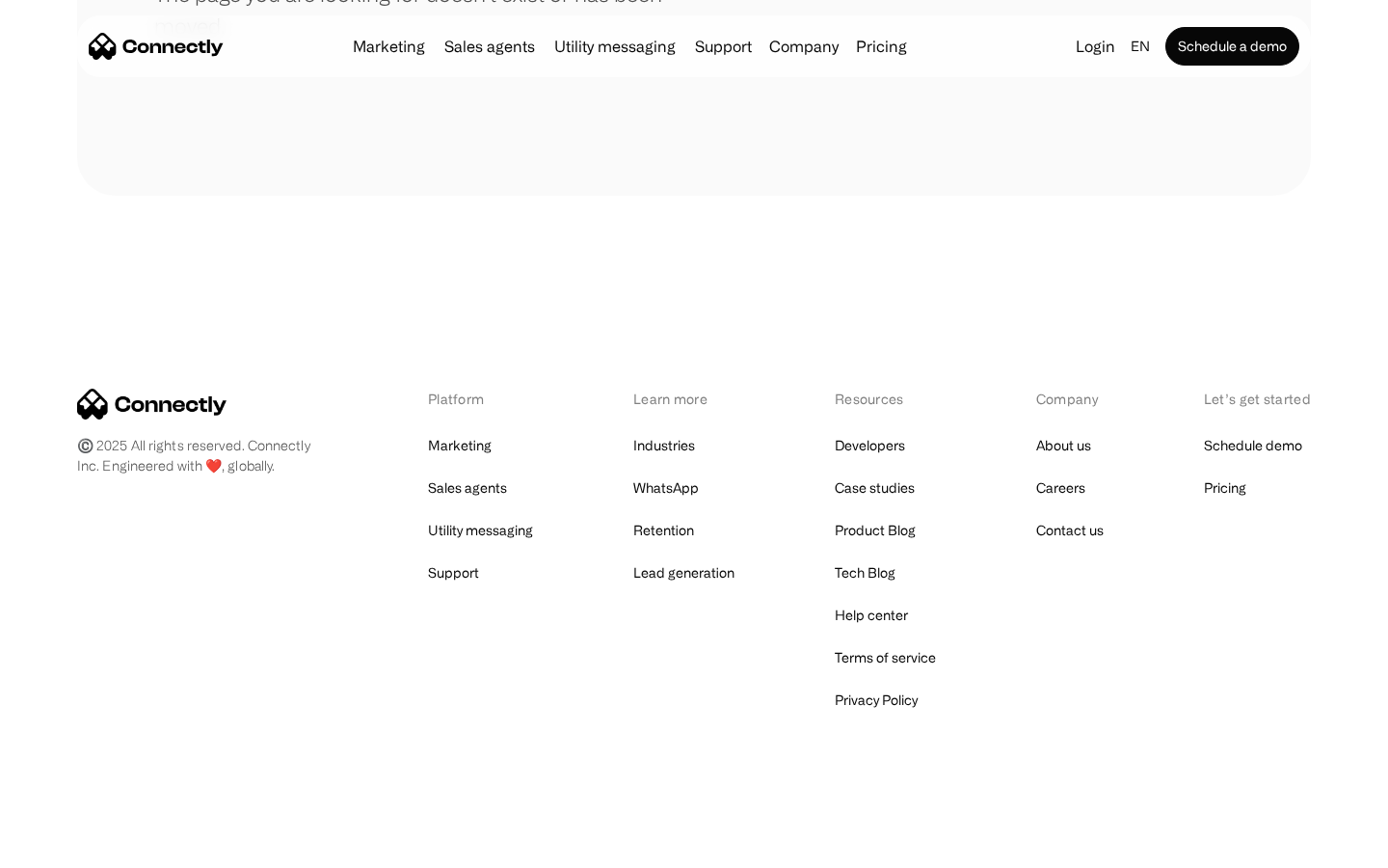
scroll to position [352, 0]
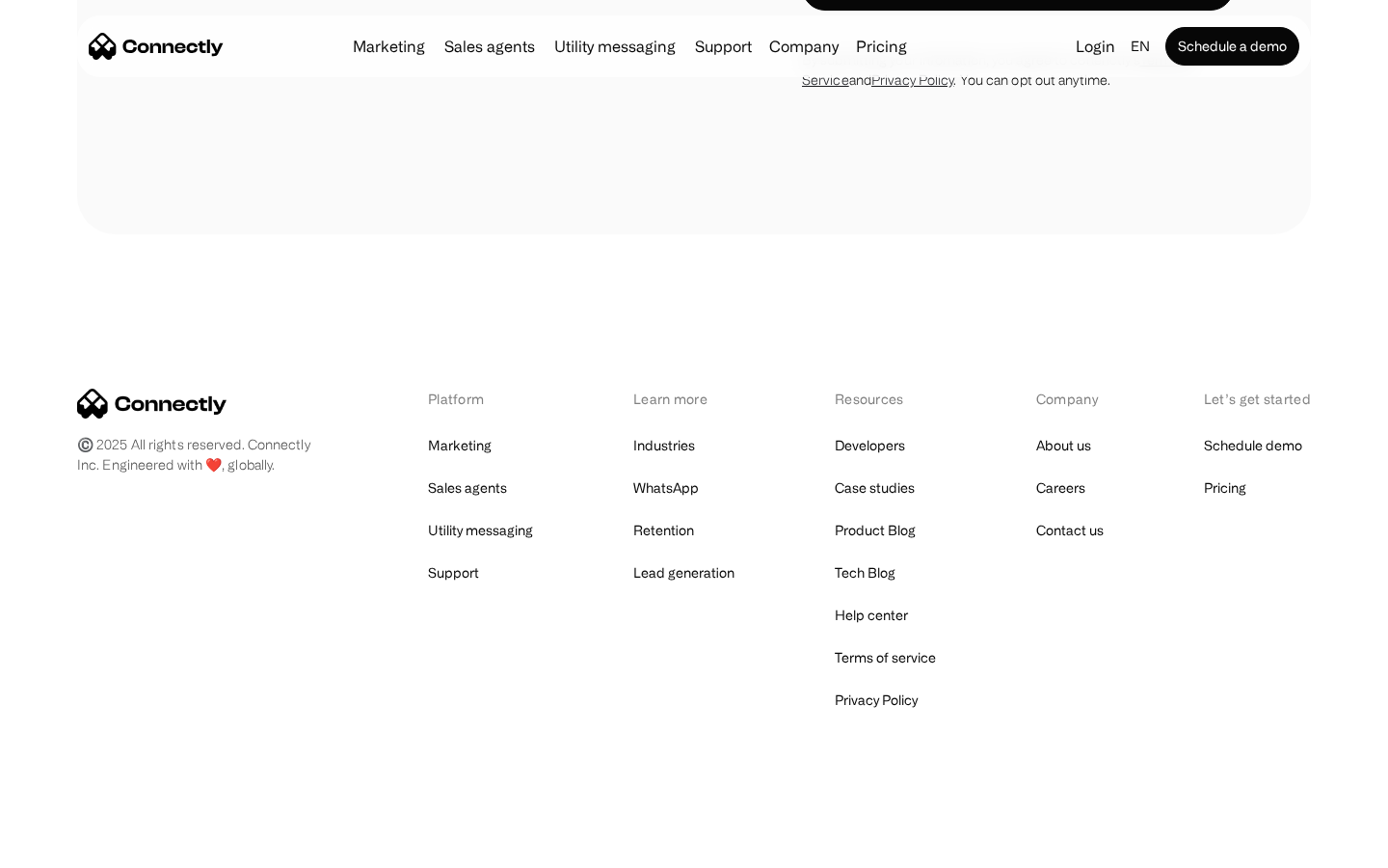
scroll to position [1306, 0]
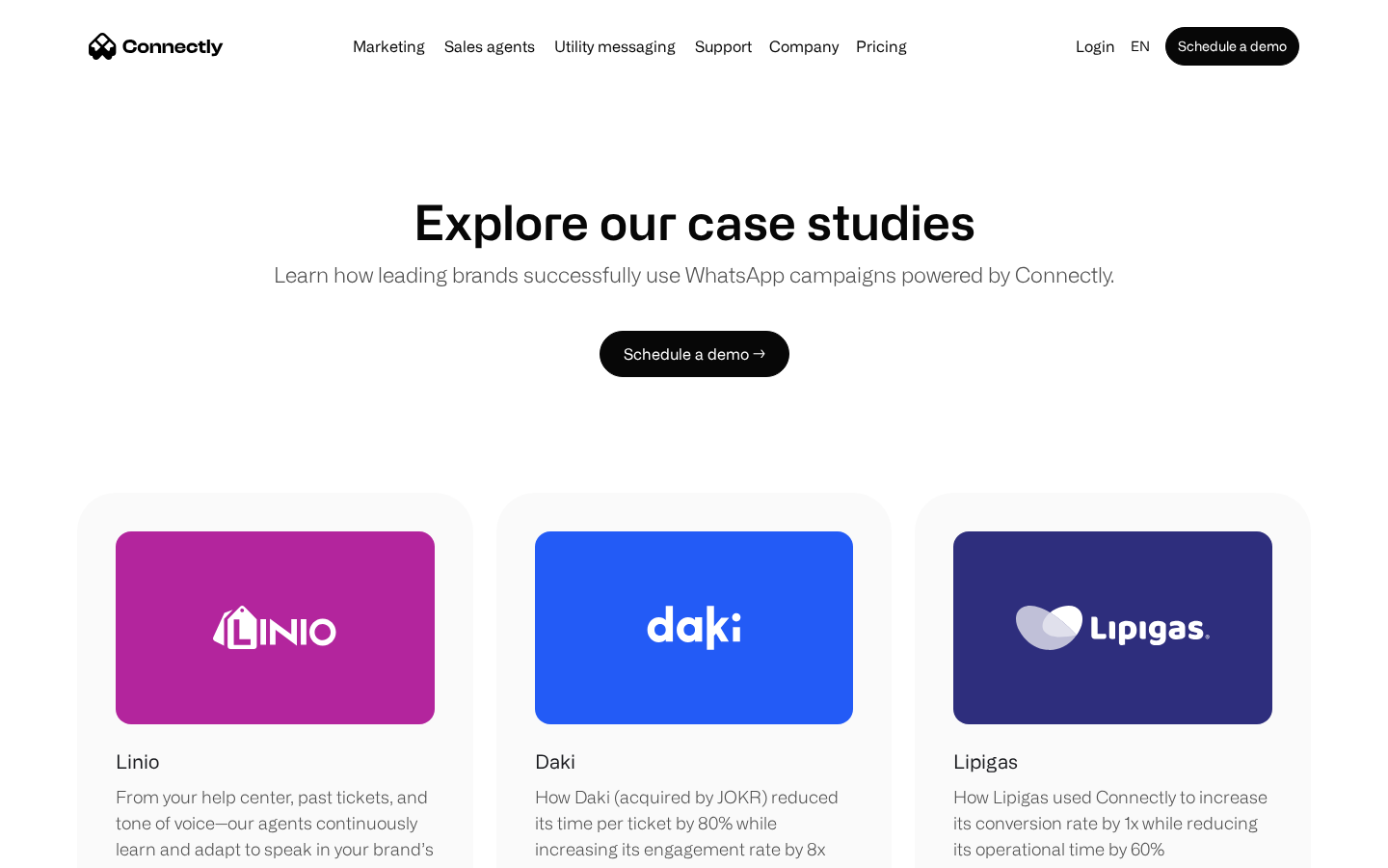
scroll to position [1627, 0]
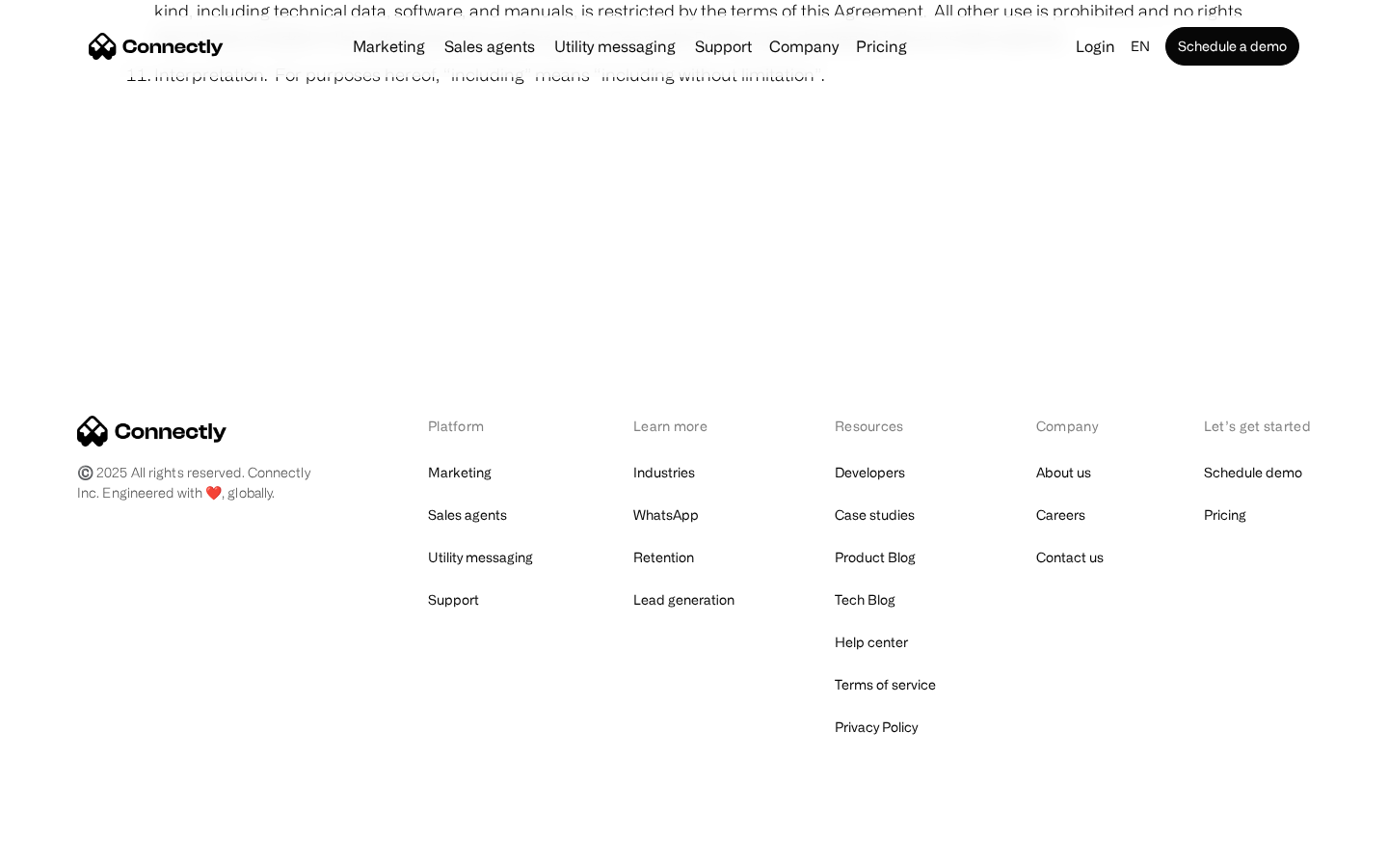
scroll to position [7082, 0]
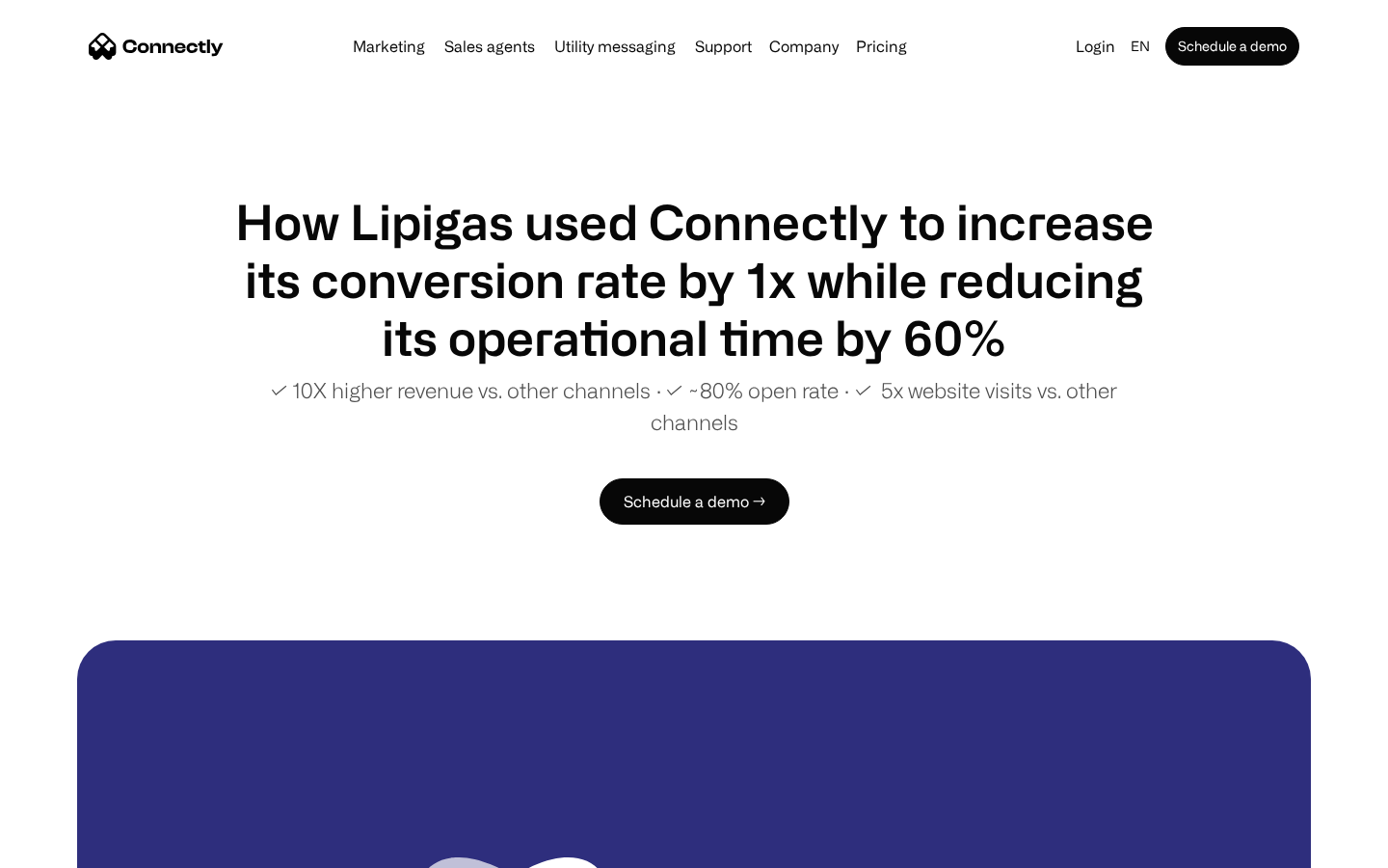
scroll to position [3707, 0]
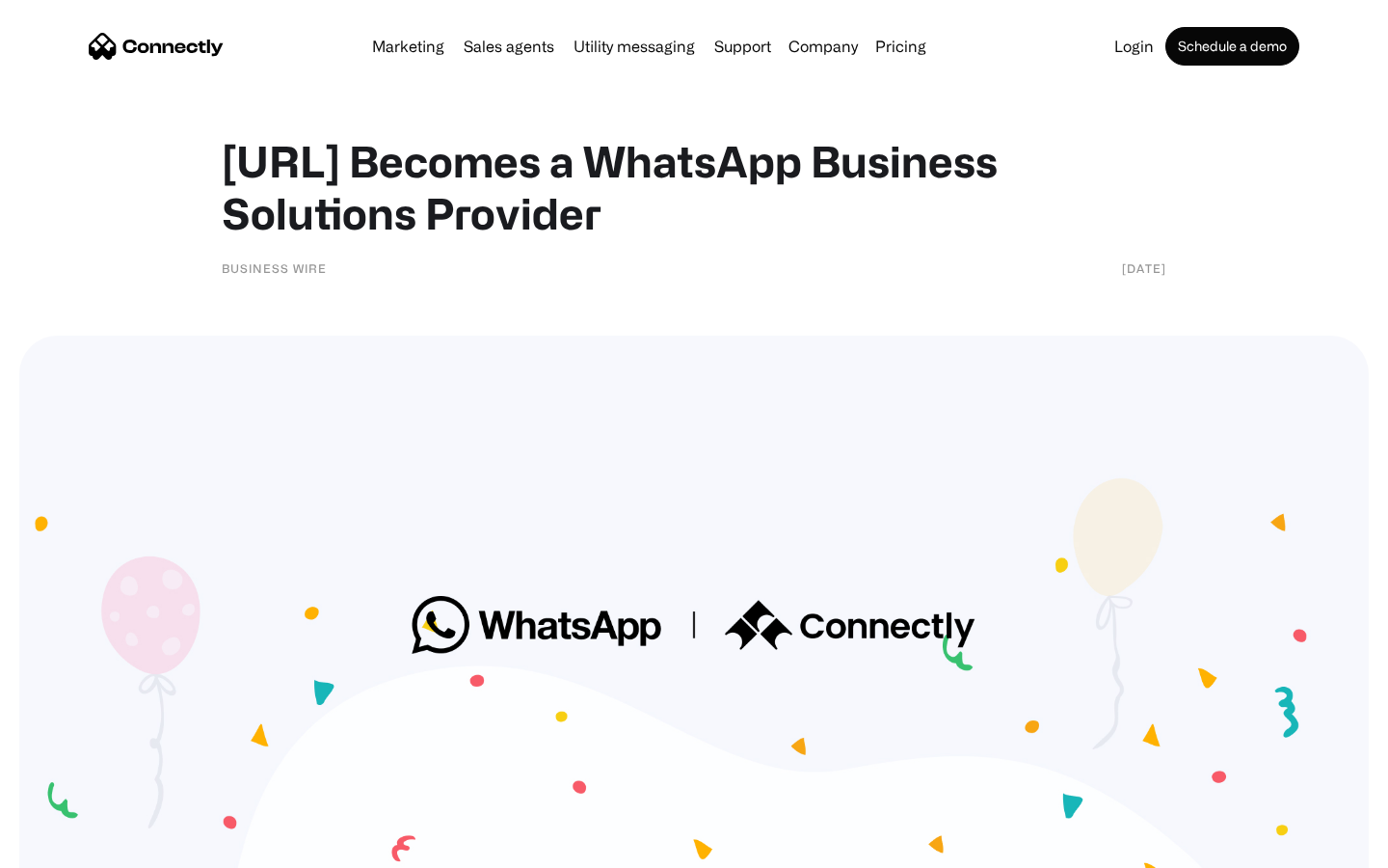
scroll to position [2389, 0]
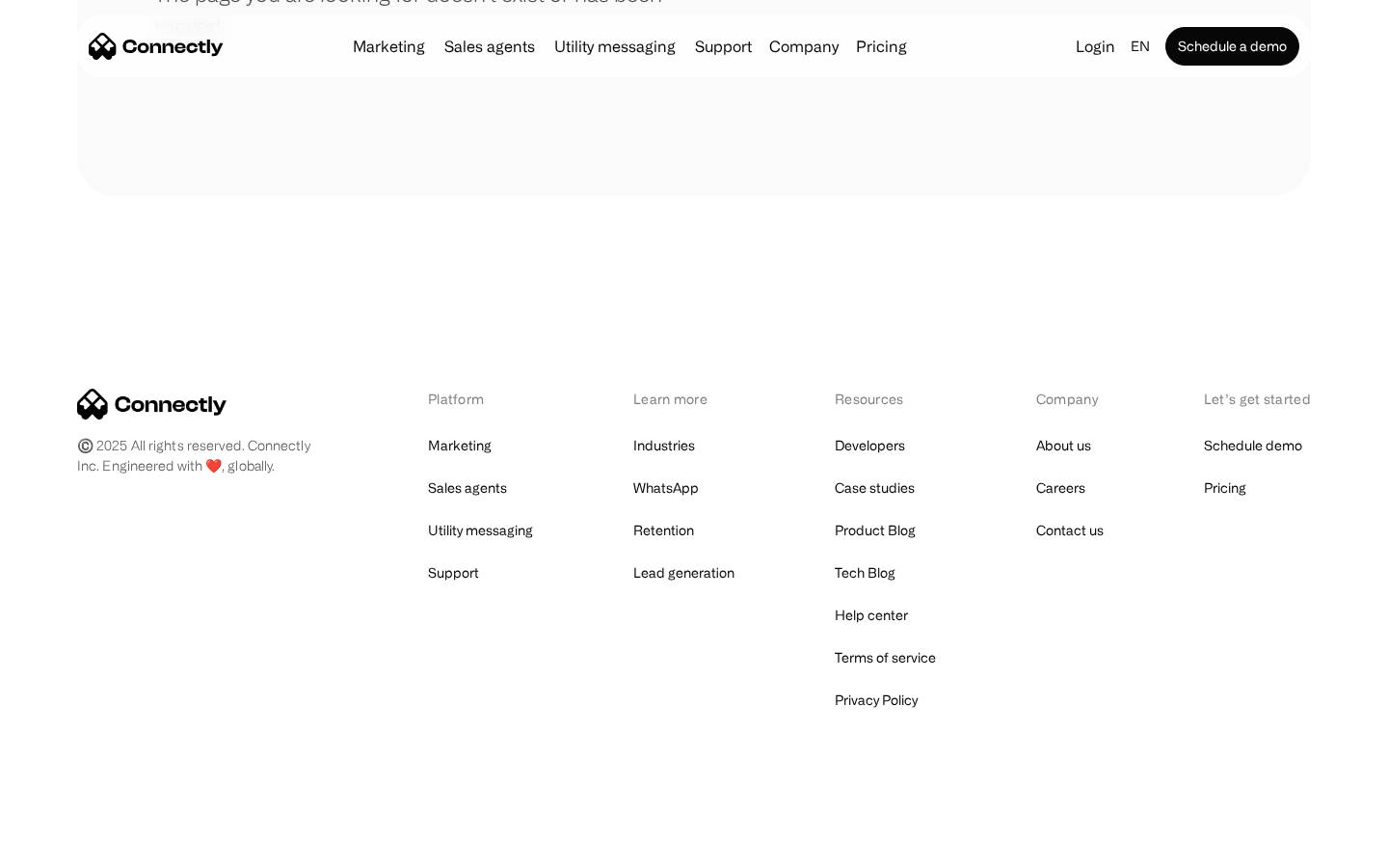
scroll to position [352, 0]
